Goal: Find specific page/section: Find specific page/section

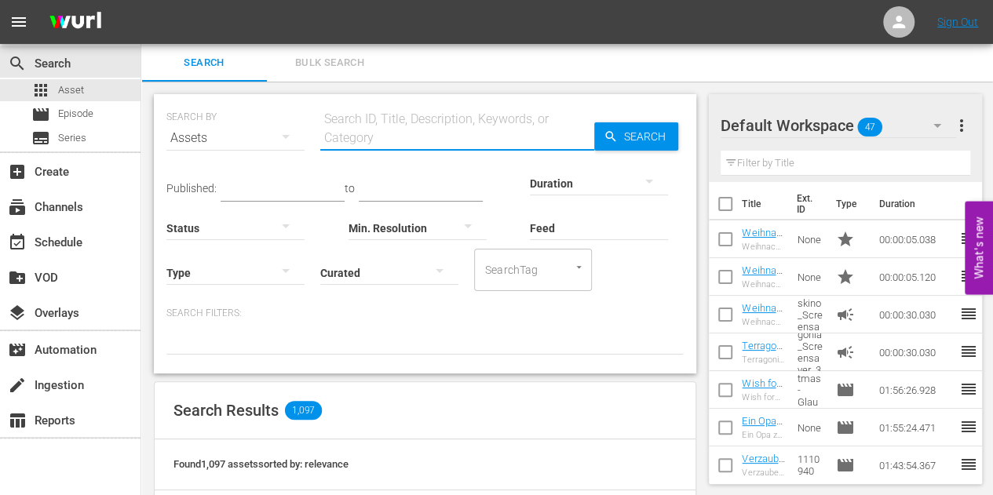
click at [368, 123] on input "text" at bounding box center [457, 138] width 274 height 38
click at [432, 144] on input "Intimate Enemies – Der Feind in den eigenen Reihen" at bounding box center [457, 138] width 274 height 38
click at [435, 142] on input "Intimate Enemies – Der Feind in den eigenen Reihen" at bounding box center [457, 138] width 274 height 38
click at [436, 142] on input "Intimate Enemies – Der Feind in den eigenen Reihen" at bounding box center [457, 138] width 274 height 38
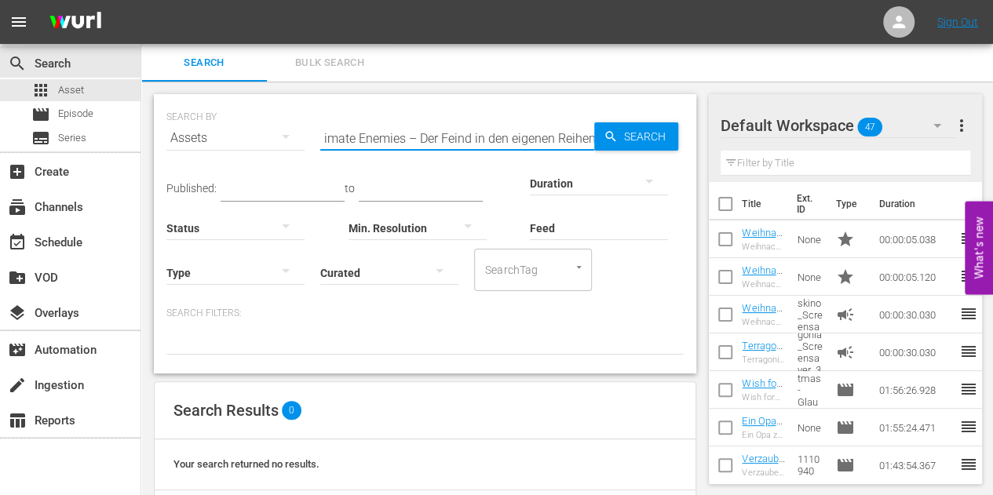
drag, startPoint x: 570, startPoint y: 135, endPoint x: 487, endPoint y: 144, distance: 83.6
click at [497, 142] on input "Intimate Enemies – Der Feind in den eigenen Reihen" at bounding box center [457, 138] width 274 height 38
type input "Intimate Enemies"
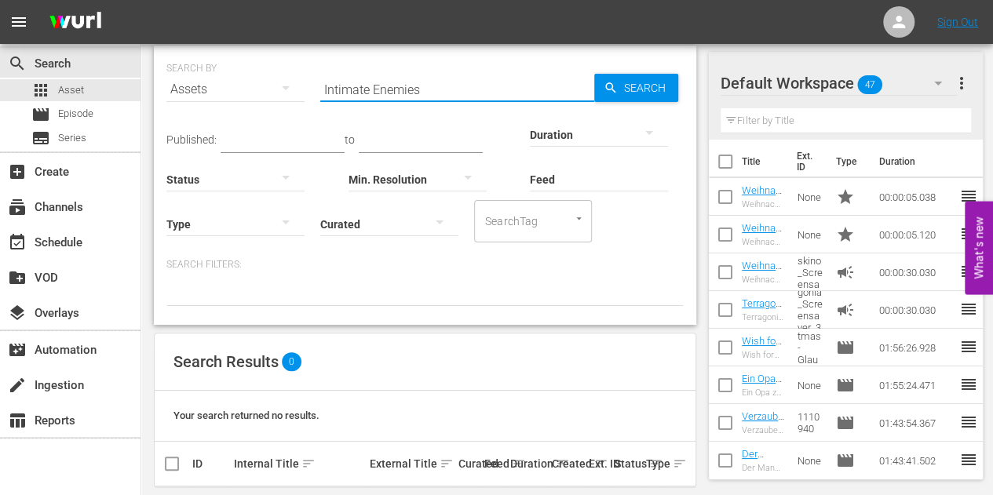
scroll to position [67, 0]
